Goal: Find specific page/section: Find specific page/section

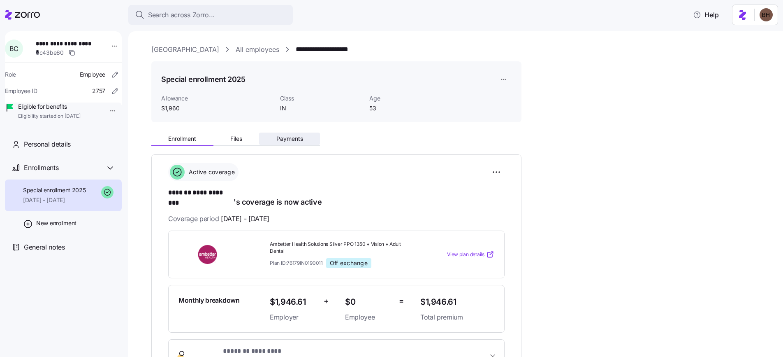
click at [295, 136] on span "Payments" at bounding box center [289, 139] width 27 height 6
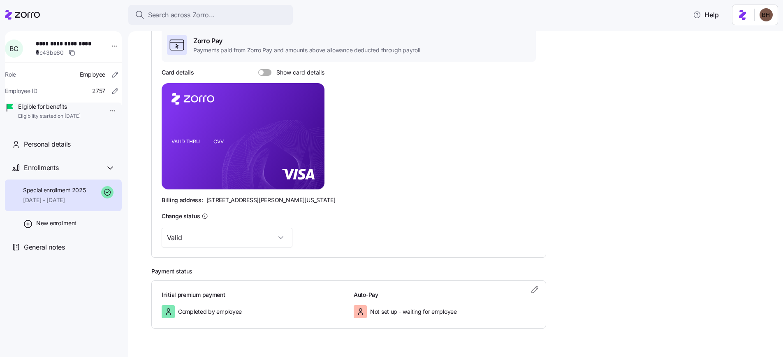
scroll to position [170, 0]
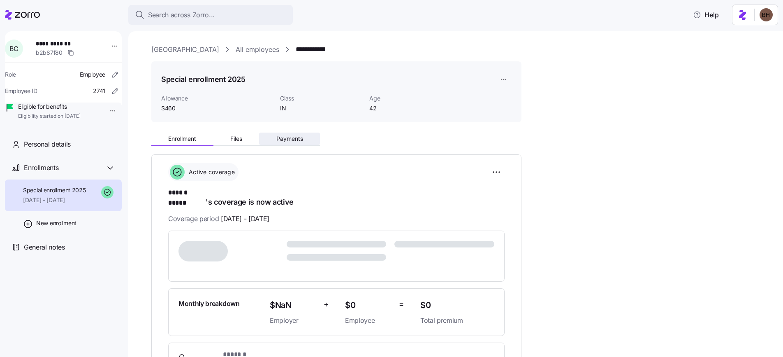
click at [286, 139] on span "Payments" at bounding box center [289, 139] width 27 height 6
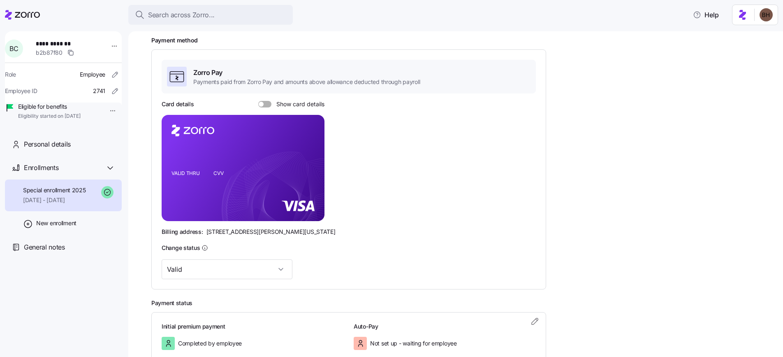
scroll to position [103, 0]
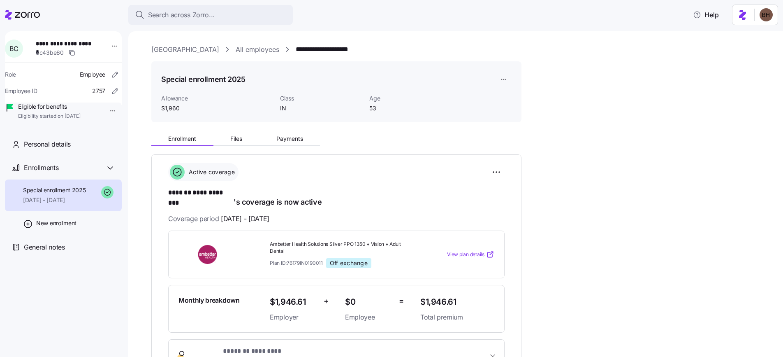
click at [287, 145] on div "Enrollment Files Payments" at bounding box center [235, 140] width 169 height 12
click at [288, 142] on button "Payments" at bounding box center [289, 138] width 61 height 12
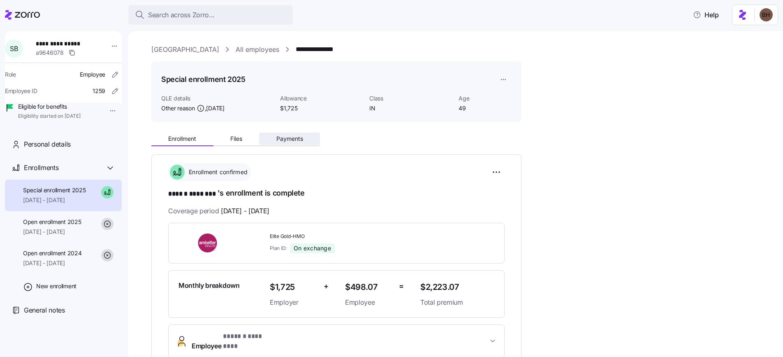
click at [290, 140] on span "Payments" at bounding box center [289, 139] width 27 height 6
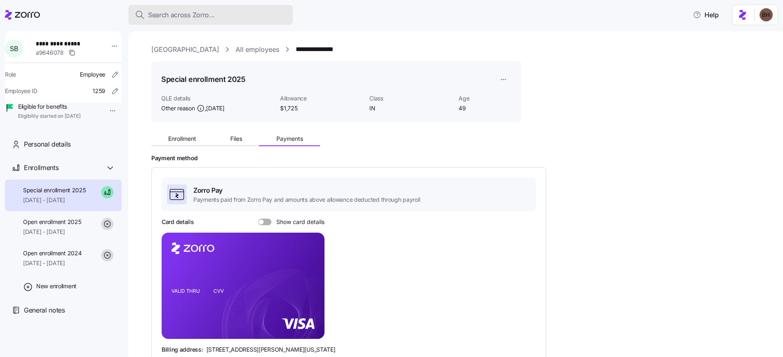
click at [203, 19] on span "Search across Zorro..." at bounding box center [181, 15] width 67 height 10
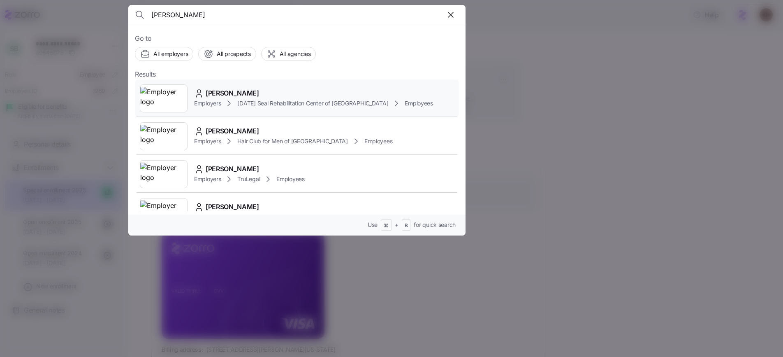
type input "Linnette"
click at [270, 94] on div "Linnette Mendoza" at bounding box center [313, 93] width 239 height 10
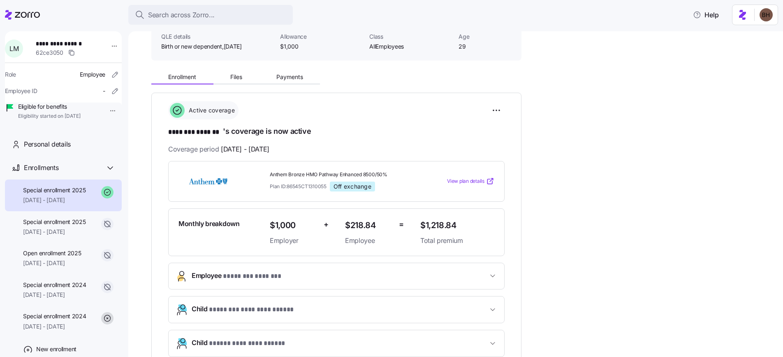
scroll to position [58, 0]
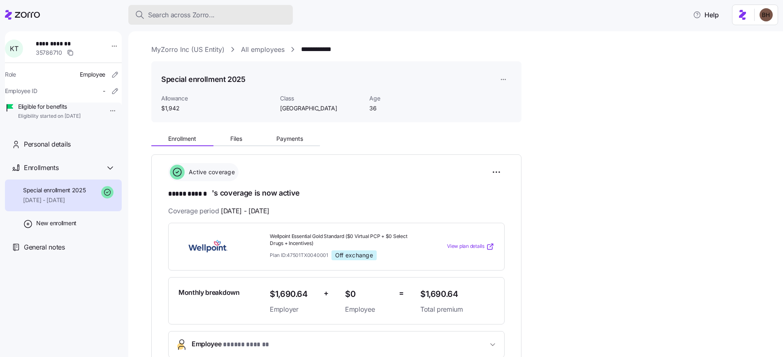
click at [221, 11] on div "Search across Zorro..." at bounding box center [210, 15] width 151 height 10
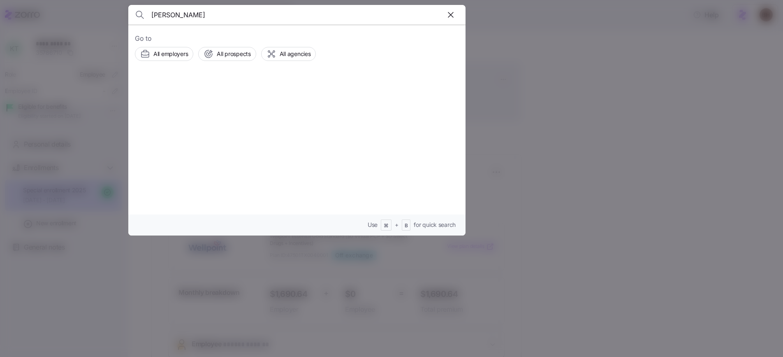
type input "daniel weiner"
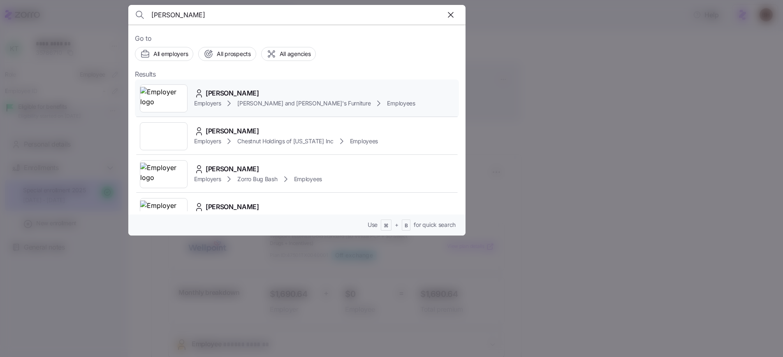
click at [247, 96] on span "DANIEL WEINER" at bounding box center [232, 93] width 53 height 10
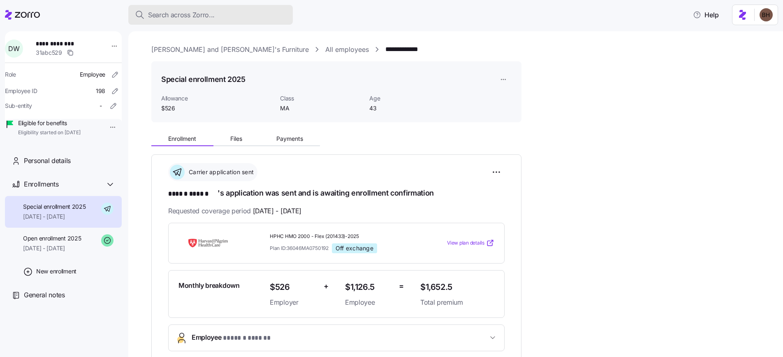
click at [187, 17] on span "Search across Zorro..." at bounding box center [181, 15] width 67 height 10
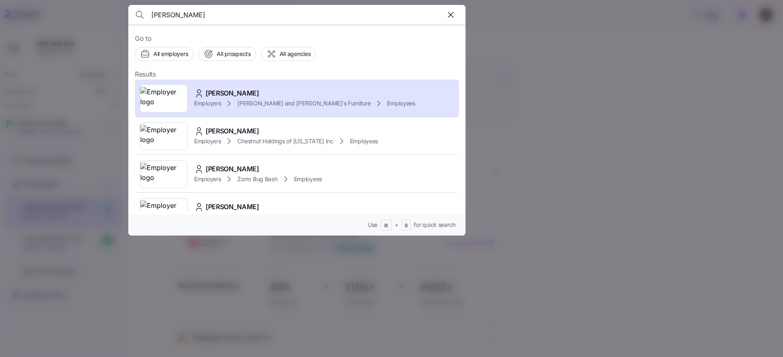
type input "daniel weiner"
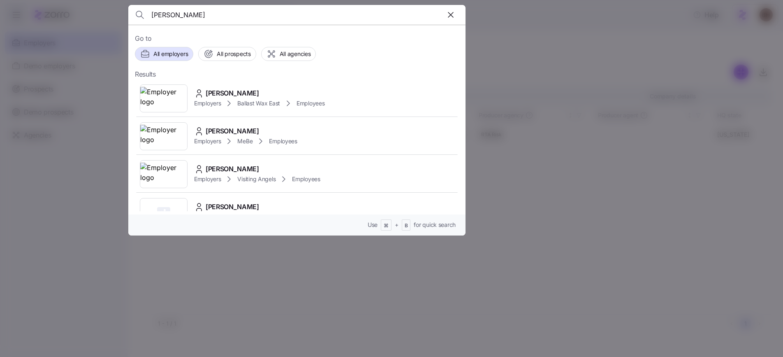
click at [197, 20] on input "[PERSON_NAME]" at bounding box center [256, 15] width 211 height 20
type input "[PERSON_NAME]"
click at [235, 94] on span "[PERSON_NAME]" at bounding box center [232, 93] width 53 height 10
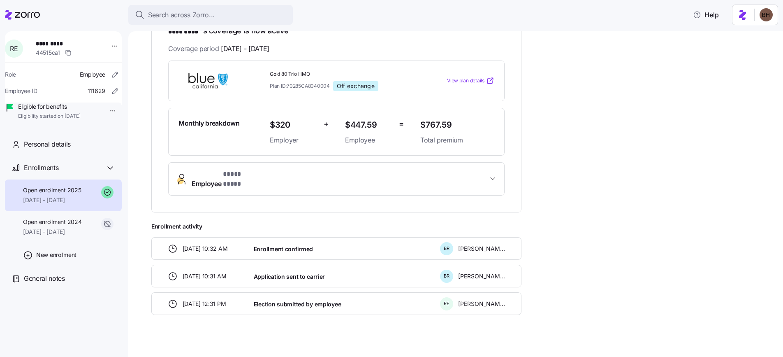
scroll to position [162, 0]
click at [194, 19] on span "Search across Zorro..." at bounding box center [181, 15] width 67 height 10
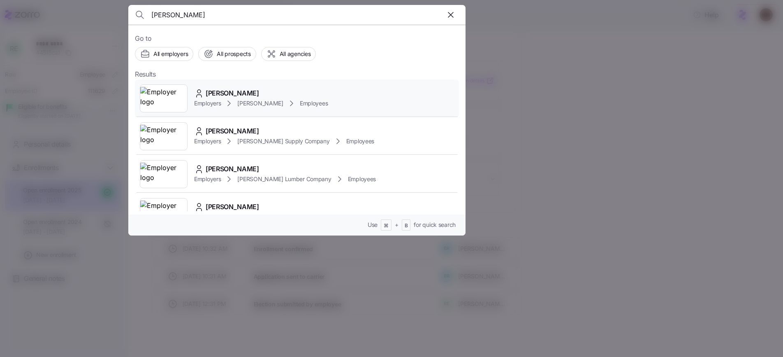
type input "[PERSON_NAME]"
click at [268, 95] on div "[PERSON_NAME]" at bounding box center [261, 93] width 134 height 10
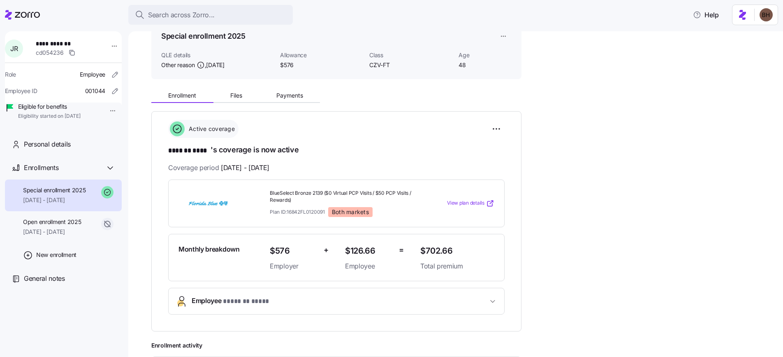
scroll to position [38, 0]
